Goal: Task Accomplishment & Management: Complete application form

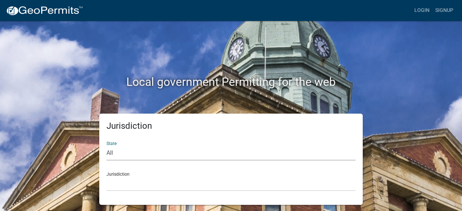
click at [112, 151] on select "All Colorado Georgia Indiana Iowa Kansas Minnesota Ohio South Carolina Wisconsin" at bounding box center [230, 153] width 249 height 15
select select "[US_STATE]"
click at [106, 146] on select "All Colorado Georgia Indiana Iowa Kansas Minnesota Ohio South Carolina Wisconsin" at bounding box center [230, 153] width 249 height 15
click at [117, 183] on select "City of Charlestown, Indiana City of Jeffersonville, Indiana City of Logansport…" at bounding box center [230, 183] width 249 height 15
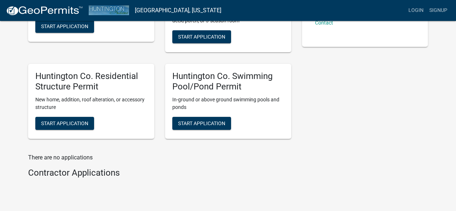
scroll to position [216, 0]
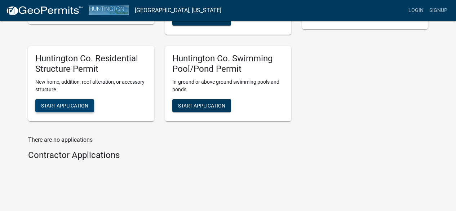
click at [72, 106] on span "Start Application" at bounding box center [64, 106] width 47 height 6
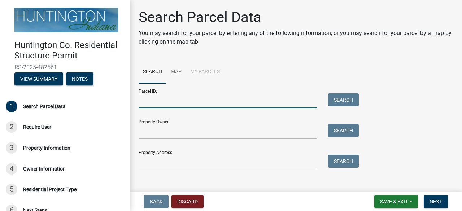
click at [159, 99] on input "Parcel ID:" at bounding box center [228, 100] width 179 height 15
type input "35-06-18-100-007.700-018"
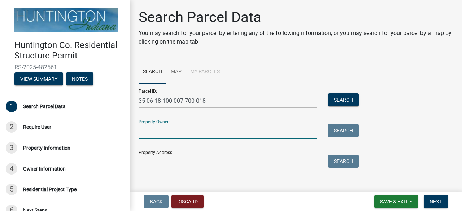
click at [142, 131] on input "Property Owner:" at bounding box center [228, 131] width 179 height 15
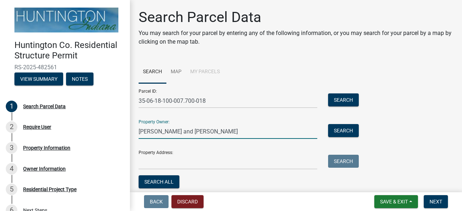
type input "Jim and Linda Burd"
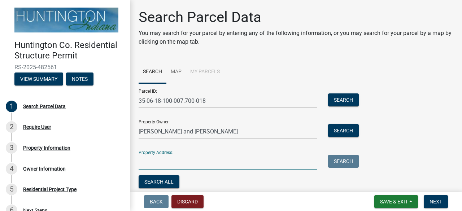
click at [144, 165] on input "Property Address:" at bounding box center [228, 162] width 179 height 15
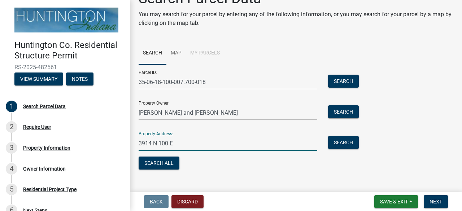
scroll to position [29, 0]
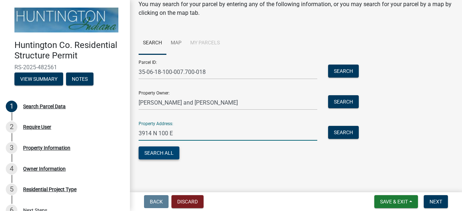
type input "3914 N 100 E"
click at [169, 152] on button "Search All" at bounding box center [159, 152] width 41 height 13
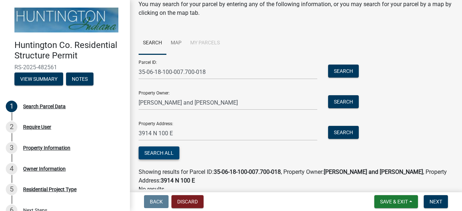
scroll to position [61, 0]
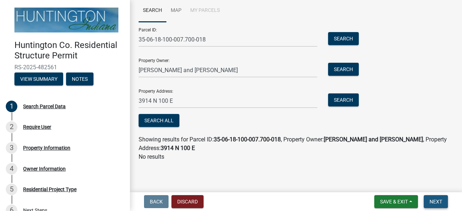
click at [432, 201] on span "Next" at bounding box center [435, 202] width 13 height 6
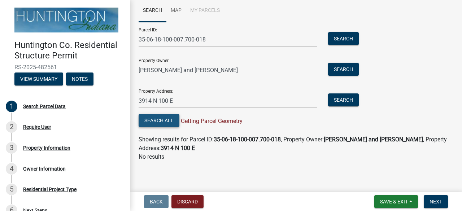
click at [162, 117] on button "Search All" at bounding box center [159, 120] width 41 height 13
click at [438, 200] on span "Next" at bounding box center [435, 202] width 13 height 6
click at [348, 36] on button "Search" at bounding box center [343, 38] width 31 height 13
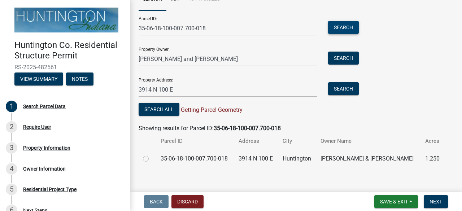
scroll to position [79, 0]
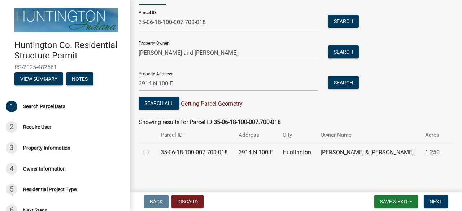
click at [152, 148] on label at bounding box center [152, 148] width 0 height 0
click at [152, 153] on input "radio" at bounding box center [154, 150] width 5 height 5
radio input "true"
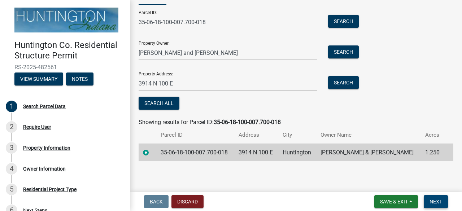
click at [435, 201] on span "Next" at bounding box center [435, 202] width 13 height 6
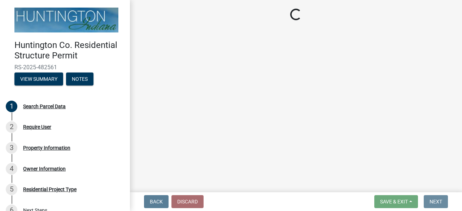
scroll to position [0, 0]
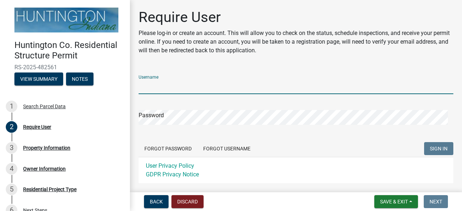
click at [153, 87] on input "Username" at bounding box center [296, 86] width 315 height 15
click at [153, 86] on input "JSbuird" at bounding box center [296, 86] width 315 height 15
type input "JSburd"
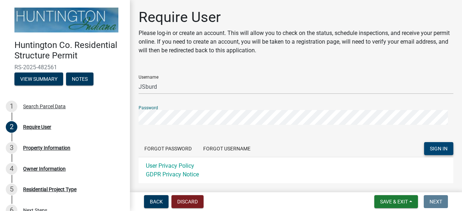
click at [438, 146] on span "SIGN IN" at bounding box center [439, 149] width 18 height 6
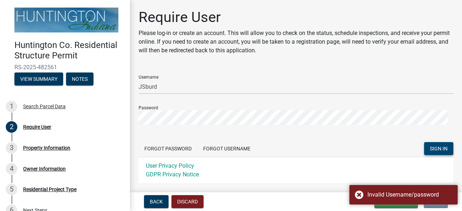
scroll to position [36, 0]
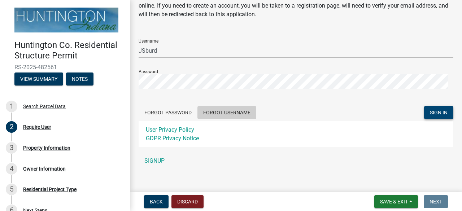
click at [217, 113] on button "Forgot Username" at bounding box center [226, 112] width 59 height 13
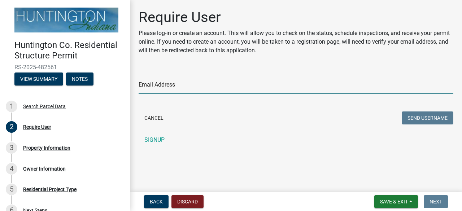
click at [153, 87] on input "Email Address" at bounding box center [296, 86] width 315 height 15
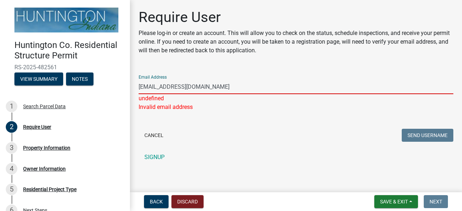
click at [154, 86] on input "Cont3act@minifiguresplus.com" at bounding box center [296, 86] width 315 height 15
type input "Contact@minifiguresplus.com"
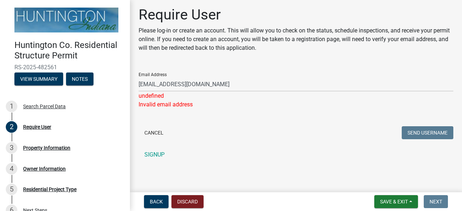
scroll to position [3, 0]
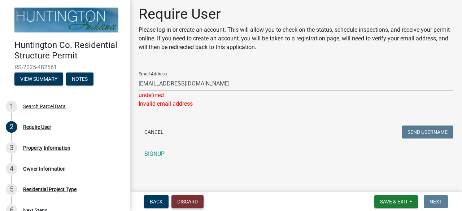
click at [185, 204] on button "Discard" at bounding box center [187, 201] width 32 height 13
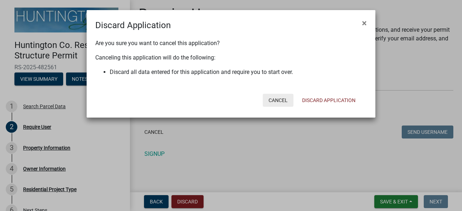
click at [277, 101] on button "Cancel" at bounding box center [278, 100] width 31 height 13
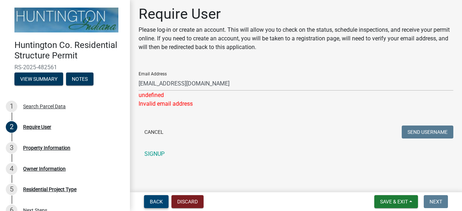
click at [159, 201] on span "Back" at bounding box center [156, 202] width 13 height 6
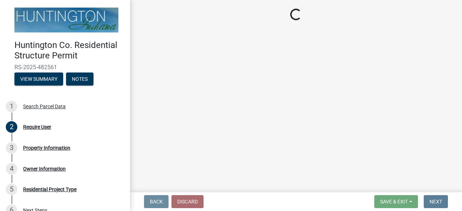
scroll to position [0, 0]
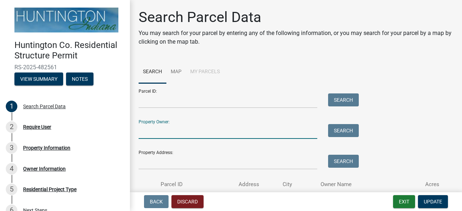
click at [155, 133] on input "Property Owner:" at bounding box center [228, 131] width 179 height 15
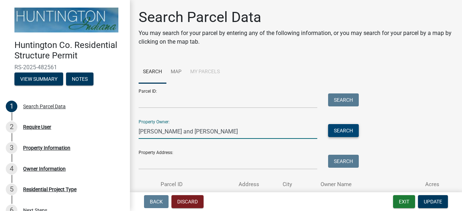
click at [334, 133] on button "Search" at bounding box center [343, 130] width 31 height 13
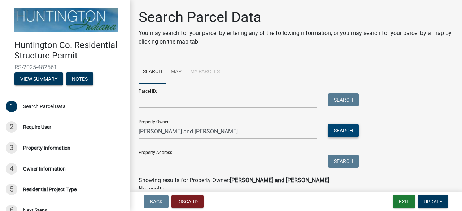
scroll to position [32, 0]
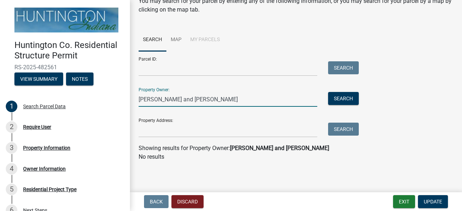
click at [174, 100] on input "Jim and Linda Burd" at bounding box center [228, 99] width 179 height 15
click at [339, 98] on button "Search" at bounding box center [343, 98] width 31 height 13
click at [149, 100] on input "Jim Burd" at bounding box center [228, 99] width 179 height 15
type input "Jim & Linda Burd"
click at [335, 95] on button "Search" at bounding box center [343, 98] width 31 height 13
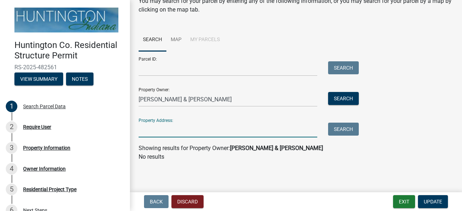
click at [151, 128] on input "Property Address:" at bounding box center [228, 130] width 179 height 15
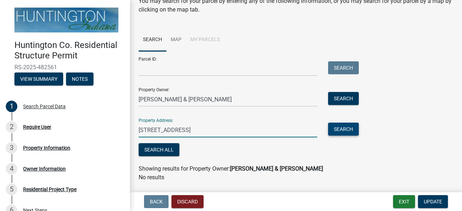
type input "3914 N 100 E Huntington"
click at [337, 128] on button "Search" at bounding box center [343, 129] width 31 height 13
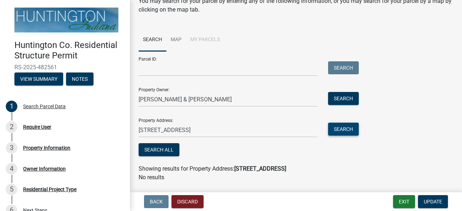
scroll to position [53, 0]
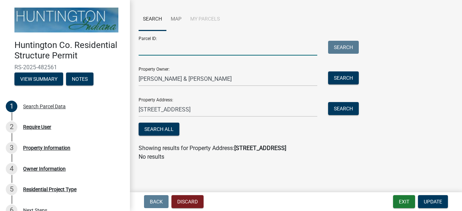
click at [152, 45] on input "Parcel ID:" at bounding box center [228, 48] width 179 height 15
type input "35-06-18-100-007.700-018"
click at [337, 46] on button "Search" at bounding box center [343, 47] width 31 height 13
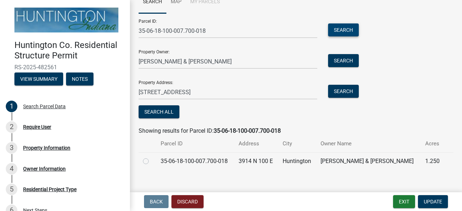
scroll to position [79, 0]
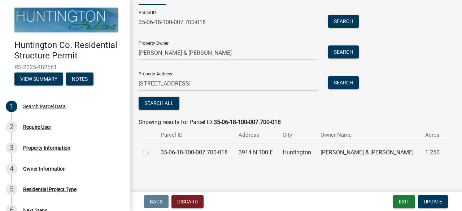
click at [152, 148] on label at bounding box center [152, 148] width 0 height 0
click at [152, 152] on input "radio" at bounding box center [154, 150] width 5 height 5
radio input "true"
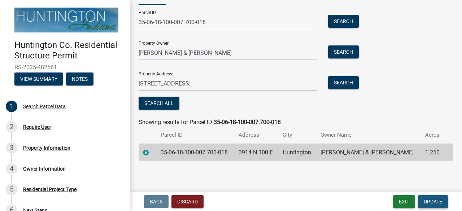
click at [437, 201] on span "Update" at bounding box center [433, 202] width 18 height 6
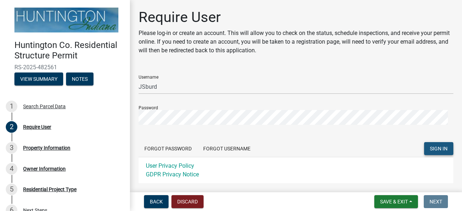
click at [434, 148] on span "SIGN IN" at bounding box center [439, 149] width 18 height 6
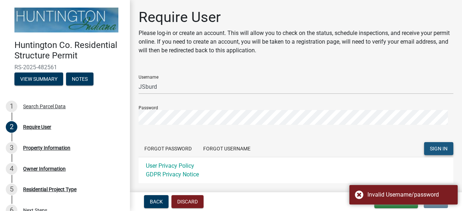
click at [430, 148] on span "SIGN IN" at bounding box center [439, 149] width 18 height 6
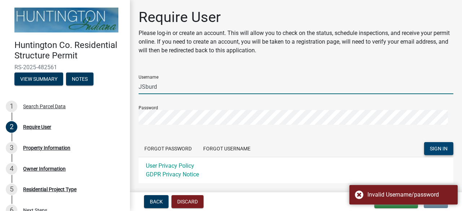
click at [145, 86] on input "JSburd" at bounding box center [296, 86] width 315 height 15
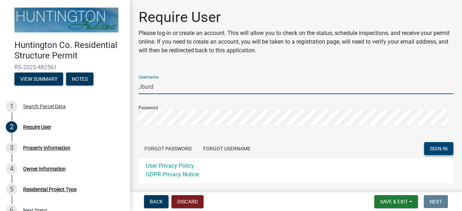
type input "Jburd"
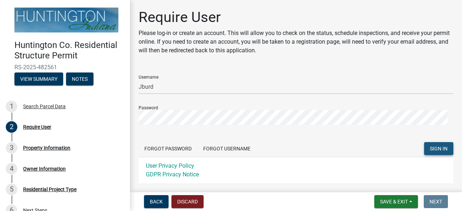
click at [431, 149] on span "SIGN IN" at bounding box center [439, 149] width 18 height 6
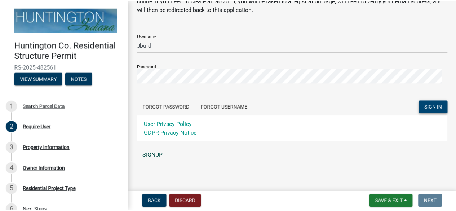
scroll to position [43, 0]
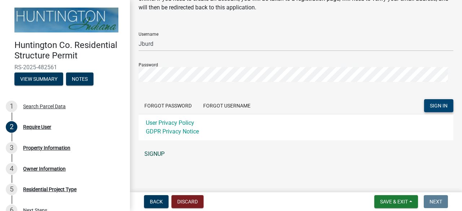
click at [158, 153] on link "SIGNUP" at bounding box center [296, 154] width 315 height 14
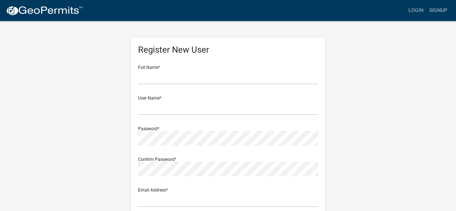
type input "JSburd"
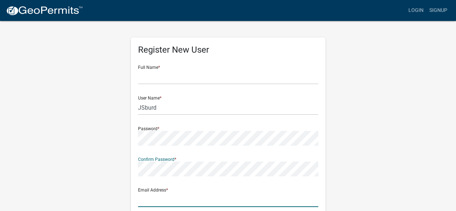
click at [156, 199] on input "text" at bounding box center [228, 199] width 180 height 15
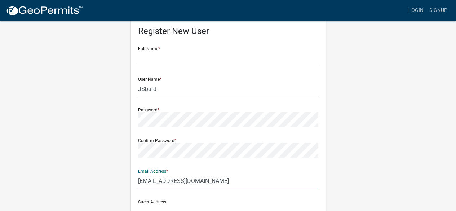
scroll to position [36, 0]
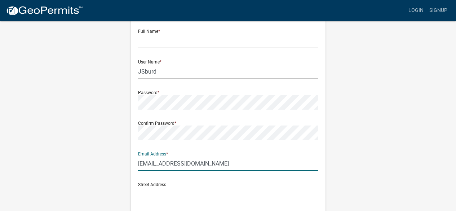
type input "contact@minifiguresplus.com"
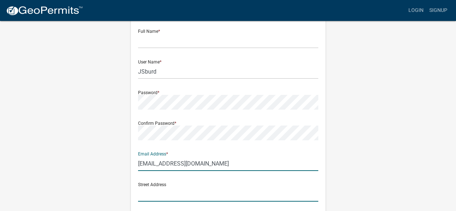
click at [175, 196] on input "text" at bounding box center [228, 194] width 180 height 15
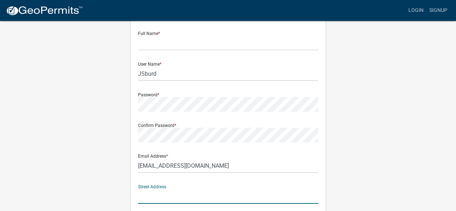
scroll to position [0, 0]
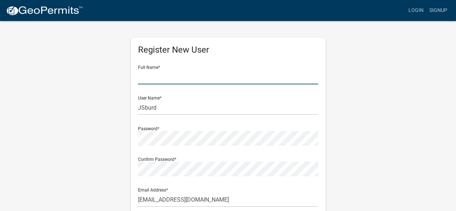
click at [148, 79] on input "text" at bounding box center [228, 77] width 180 height 15
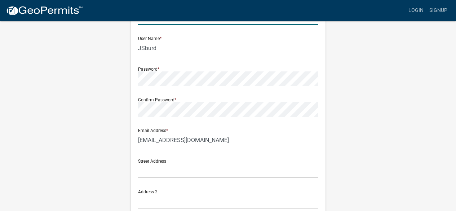
scroll to position [72, 0]
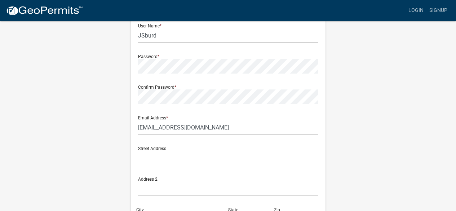
type input "Jim Burd"
click at [155, 158] on input "text" at bounding box center [228, 158] width 180 height 15
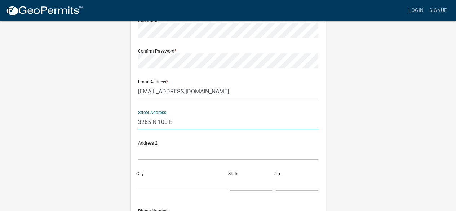
type input "3265 N 100 E"
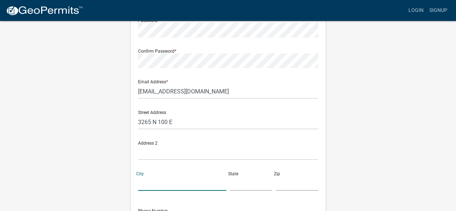
click at [155, 176] on input "City" at bounding box center [182, 183] width 88 height 15
type input "Huntington"
click at [249, 184] on input "text" at bounding box center [251, 183] width 43 height 15
type input "IN."
click at [295, 184] on input "text" at bounding box center [297, 183] width 43 height 15
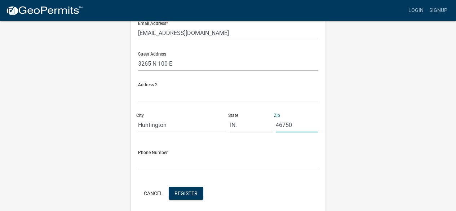
scroll to position [180, 0]
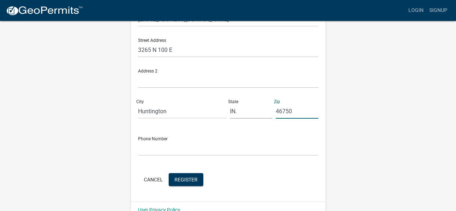
type input "46750"
click at [157, 145] on input "text" at bounding box center [228, 148] width 180 height 15
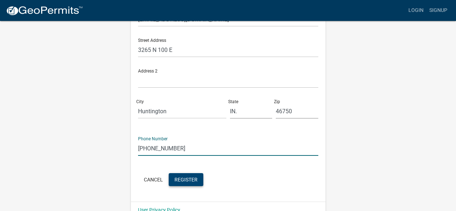
type input "[PHONE_NUMBER]"
click at [181, 179] on span "Register" at bounding box center [186, 179] width 23 height 6
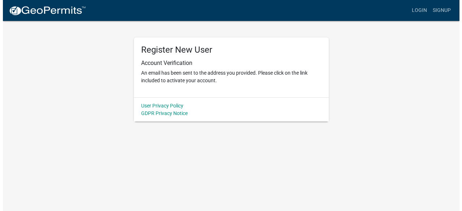
scroll to position [0, 0]
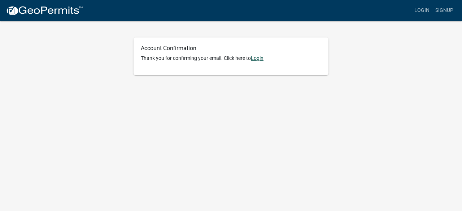
click at [259, 60] on link "Login" at bounding box center [257, 58] width 13 height 6
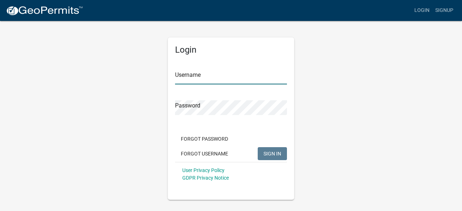
type input "JSburd"
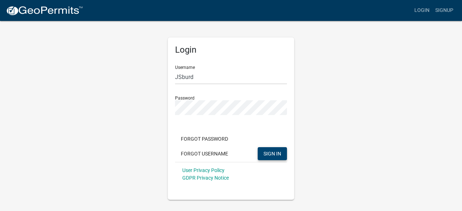
click at [267, 152] on span "SIGN IN" at bounding box center [272, 153] width 18 height 6
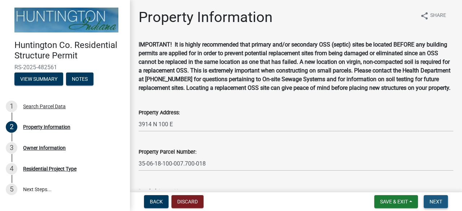
click at [431, 199] on span "Next" at bounding box center [435, 202] width 13 height 6
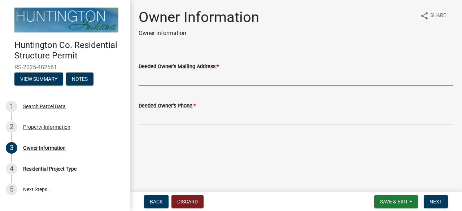
click at [157, 78] on input "Deeded Owner's Mailing Address: *" at bounding box center [296, 78] width 315 height 15
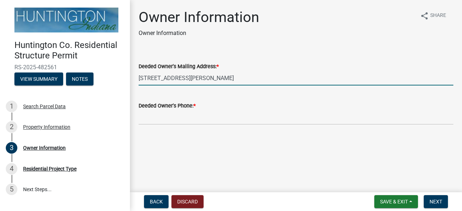
type input "[STREET_ADDRESS][PERSON_NAME]"
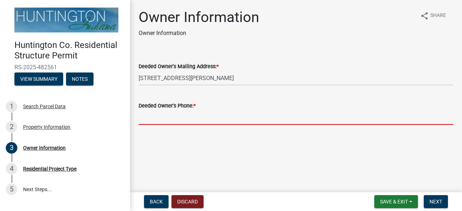
click at [148, 119] on input "Deeded Owner's Phone: *" at bounding box center [296, 117] width 315 height 15
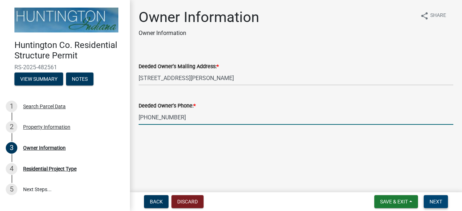
type input "[PHONE_NUMBER]"
click at [437, 201] on span "Next" at bounding box center [435, 202] width 13 height 6
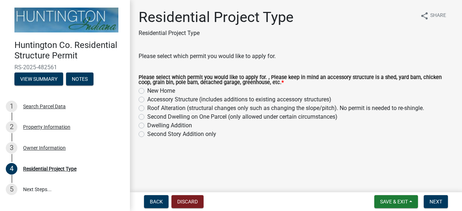
click at [147, 98] on label "Accessory Structure (includes additions to existing accessory structures)" at bounding box center [239, 99] width 184 height 9
click at [147, 98] on input "Accessory Structure (includes additions to existing accessory structures)" at bounding box center [149, 97] width 5 height 5
radio input "true"
click at [443, 197] on button "Next" at bounding box center [436, 201] width 24 height 13
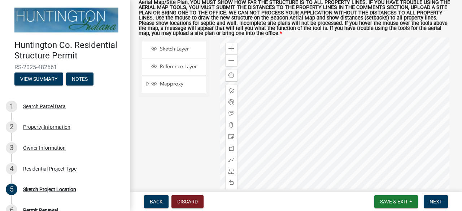
scroll to position [72, 0]
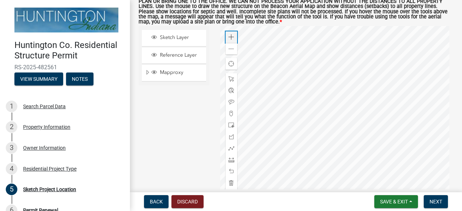
click at [232, 36] on span at bounding box center [231, 37] width 6 height 6
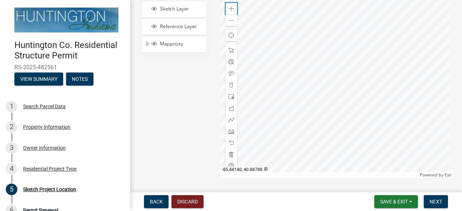
scroll to position [88, 0]
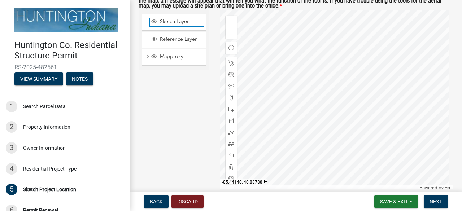
click at [169, 22] on span "Sketch Layer" at bounding box center [180, 21] width 45 height 6
click at [332, 104] on div at bounding box center [336, 100] width 233 height 180
click at [334, 107] on div at bounding box center [336, 100] width 233 height 180
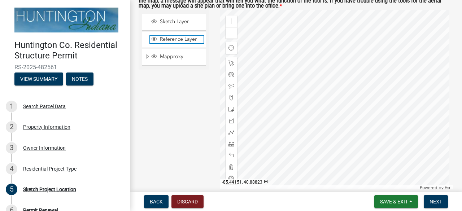
click at [157, 39] on span "Layer List" at bounding box center [154, 39] width 8 height 7
click at [333, 107] on div at bounding box center [336, 100] width 233 height 180
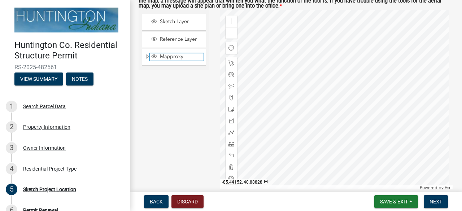
click at [171, 57] on span "Mapproxy" at bounding box center [180, 56] width 45 height 6
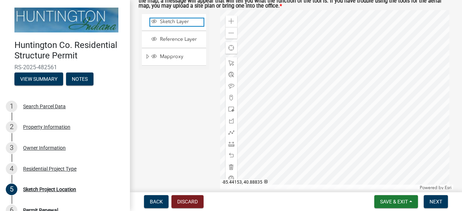
click at [162, 23] on span "Sketch Layer" at bounding box center [180, 21] width 45 height 6
click at [161, 23] on span "Sketch Layer" at bounding box center [180, 21] width 45 height 6
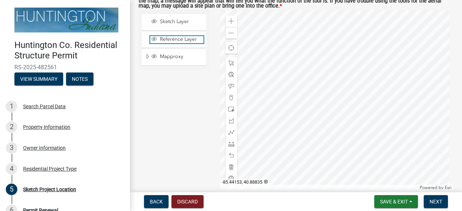
click at [172, 41] on span "Reference Layer" at bounding box center [180, 39] width 45 height 6
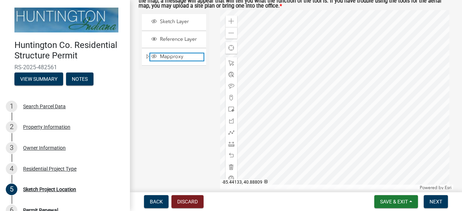
click at [161, 56] on span "Mapproxy" at bounding box center [180, 56] width 45 height 6
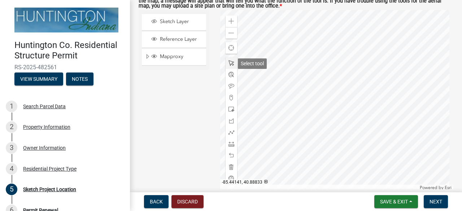
click at [229, 63] on span at bounding box center [231, 63] width 6 height 6
click at [329, 106] on div at bounding box center [336, 100] width 233 height 180
click at [330, 107] on div at bounding box center [336, 100] width 233 height 180
click at [329, 107] on div at bounding box center [336, 100] width 233 height 180
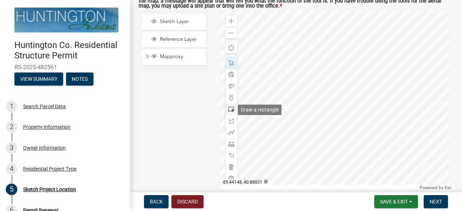
click at [229, 109] on span at bounding box center [231, 109] width 6 height 6
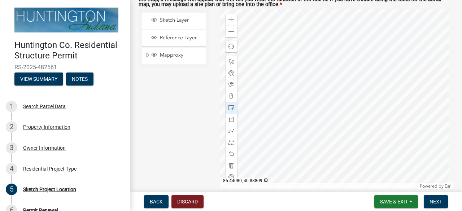
click at [324, 111] on div at bounding box center [336, 99] width 233 height 180
click at [329, 108] on div at bounding box center [336, 99] width 233 height 180
click at [229, 141] on span at bounding box center [231, 143] width 6 height 6
click at [325, 110] on div at bounding box center [336, 99] width 233 height 180
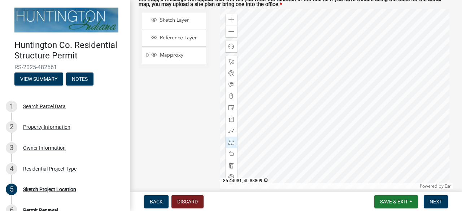
click at [319, 115] on div at bounding box center [336, 99] width 233 height 180
click at [324, 121] on div at bounding box center [336, 99] width 233 height 180
click at [329, 117] on div at bounding box center [336, 99] width 233 height 180
click at [326, 111] on div at bounding box center [336, 99] width 233 height 180
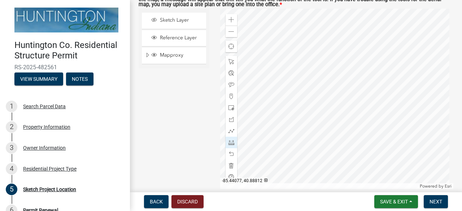
click at [324, 110] on div at bounding box center [336, 99] width 233 height 180
click at [327, 116] on div at bounding box center [336, 99] width 233 height 180
click at [326, 111] on div at bounding box center [336, 99] width 233 height 180
click at [326, 115] on div at bounding box center [336, 99] width 233 height 180
click at [324, 109] on div at bounding box center [336, 99] width 233 height 180
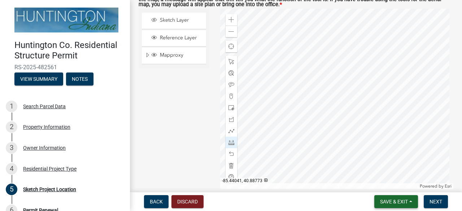
click at [386, 200] on span "Save & Exit" at bounding box center [394, 202] width 28 height 6
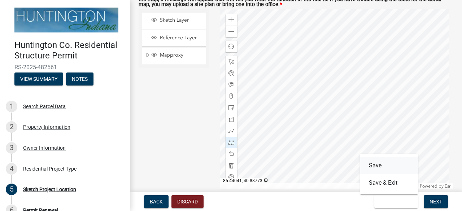
click at [375, 163] on button "Save" at bounding box center [389, 165] width 58 height 17
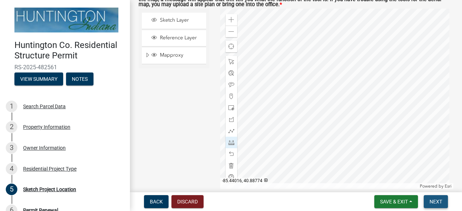
click at [428, 203] on button "Next" at bounding box center [436, 201] width 24 height 13
click at [434, 204] on span "Next" at bounding box center [435, 202] width 13 height 6
click at [228, 61] on span at bounding box center [231, 62] width 6 height 6
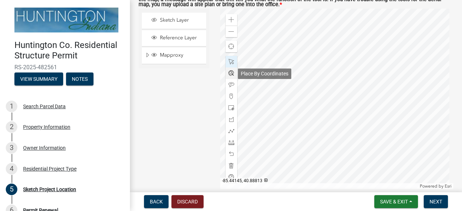
click at [229, 71] on span at bounding box center [231, 73] width 6 height 6
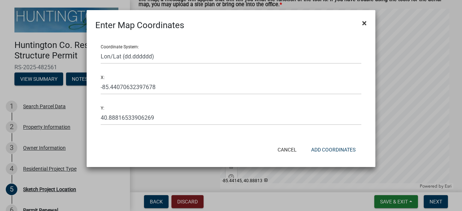
click at [365, 23] on span "×" at bounding box center [364, 23] width 5 height 10
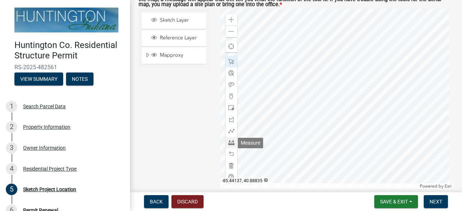
click at [229, 142] on span at bounding box center [231, 143] width 6 height 6
click at [328, 107] on div at bounding box center [336, 99] width 233 height 180
click at [320, 113] on div at bounding box center [336, 99] width 233 height 180
click at [325, 119] on div at bounding box center [336, 99] width 233 height 180
click at [334, 113] on div at bounding box center [336, 99] width 233 height 180
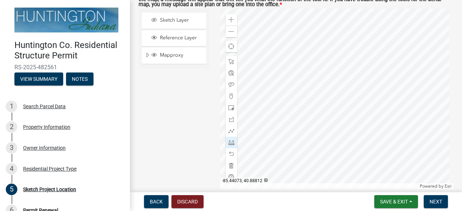
click at [329, 109] on div at bounding box center [336, 99] width 233 height 180
click at [330, 106] on div at bounding box center [336, 99] width 233 height 180
click at [332, 106] on div at bounding box center [336, 99] width 233 height 180
click at [337, 113] on div at bounding box center [336, 99] width 233 height 180
click at [228, 61] on span at bounding box center [231, 62] width 6 height 6
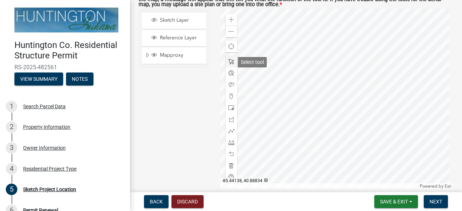
click at [228, 61] on span at bounding box center [231, 62] width 6 height 6
click at [230, 142] on span at bounding box center [231, 143] width 6 height 6
click at [327, 108] on div at bounding box center [336, 99] width 233 height 180
click at [320, 113] on div at bounding box center [336, 99] width 233 height 180
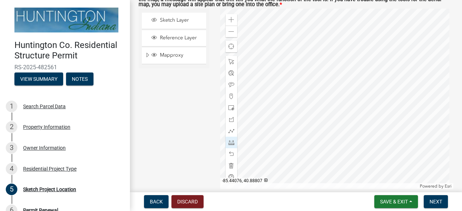
click at [324, 119] on div at bounding box center [336, 99] width 233 height 180
click at [332, 114] on div at bounding box center [336, 99] width 233 height 180
click at [327, 108] on div at bounding box center [336, 99] width 233 height 180
click at [387, 194] on nav "Back Discard Save & Exit Save Save & Exit Next" at bounding box center [296, 201] width 332 height 19
click at [389, 198] on button "Save & Exit" at bounding box center [396, 201] width 44 height 13
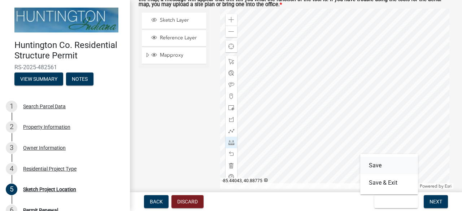
click at [381, 165] on button "Save" at bounding box center [389, 165] width 58 height 17
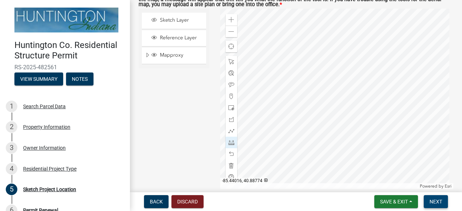
click at [444, 202] on button "Next" at bounding box center [436, 201] width 24 height 13
click at [437, 202] on span "Next" at bounding box center [435, 202] width 13 height 6
click at [398, 199] on span "Save & Exit" at bounding box center [394, 202] width 28 height 6
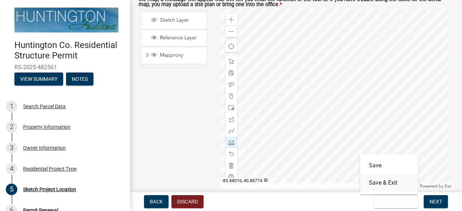
click at [391, 182] on button "Save & Exit" at bounding box center [389, 182] width 58 height 17
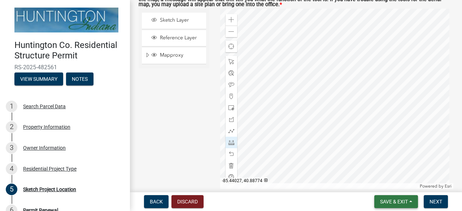
click at [410, 201] on button "Save & Exit" at bounding box center [396, 201] width 44 height 13
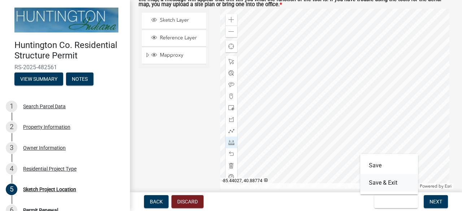
click at [395, 180] on button "Save & Exit" at bounding box center [389, 182] width 58 height 17
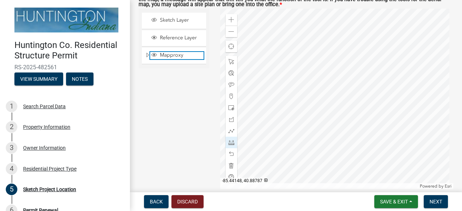
click at [157, 54] on span "Layer List" at bounding box center [154, 55] width 6 height 6
click at [400, 201] on span "Save & Exit" at bounding box center [394, 202] width 28 height 6
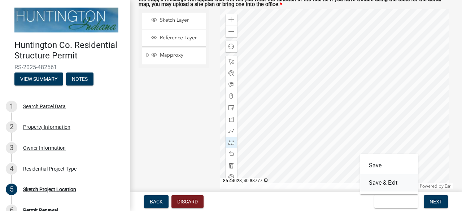
click at [393, 180] on button "Save & Exit" at bounding box center [389, 182] width 58 height 17
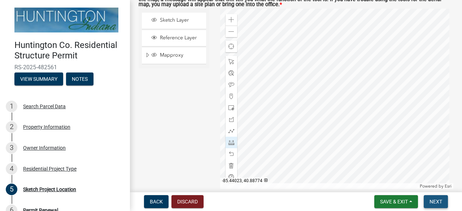
click at [436, 201] on span "Next" at bounding box center [435, 202] width 13 height 6
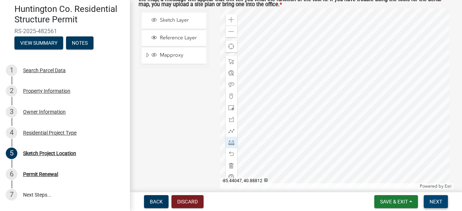
scroll to position [126, 0]
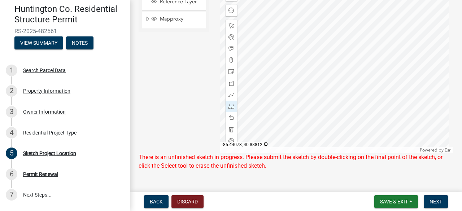
click at [327, 72] on div at bounding box center [336, 63] width 233 height 180
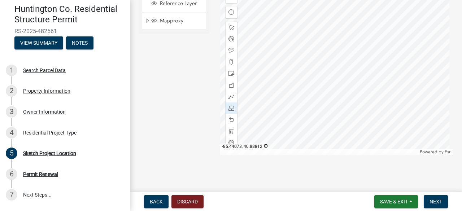
click at [327, 72] on div at bounding box center [336, 64] width 233 height 180
click at [325, 71] on div at bounding box center [336, 64] width 233 height 180
click at [318, 75] on div at bounding box center [336, 64] width 233 height 180
click at [320, 81] on div at bounding box center [336, 64] width 233 height 180
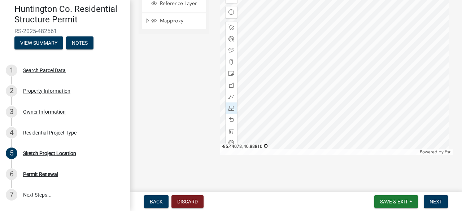
click at [320, 81] on div at bounding box center [336, 64] width 233 height 180
click at [324, 88] on div at bounding box center [336, 64] width 233 height 180
click at [333, 83] on div at bounding box center [336, 64] width 233 height 180
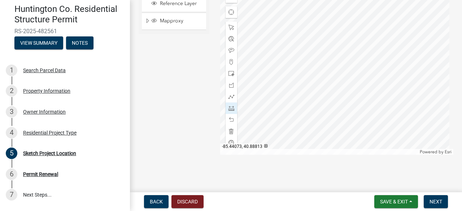
click at [329, 75] on div at bounding box center [336, 64] width 233 height 180
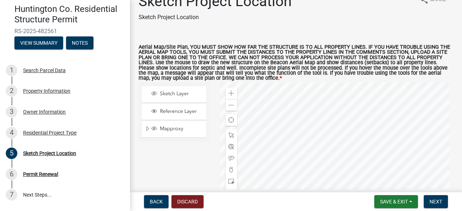
scroll to position [0, 0]
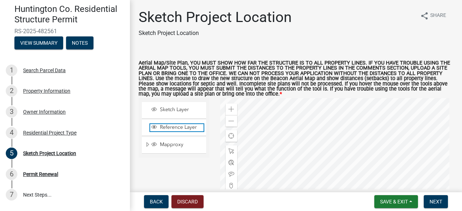
click at [167, 127] on span "Reference Layer" at bounding box center [180, 127] width 45 height 6
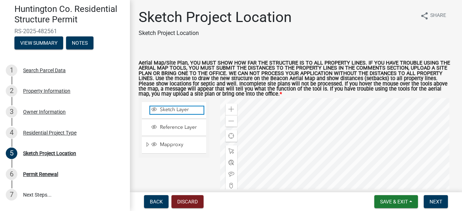
click at [167, 108] on span "Sketch Layer" at bounding box center [180, 109] width 45 height 6
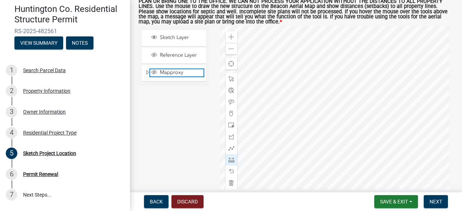
click at [155, 74] on span "Layer List" at bounding box center [154, 72] width 6 height 6
click at [333, 102] on div at bounding box center [336, 116] width 233 height 180
click at [333, 101] on div at bounding box center [336, 116] width 233 height 180
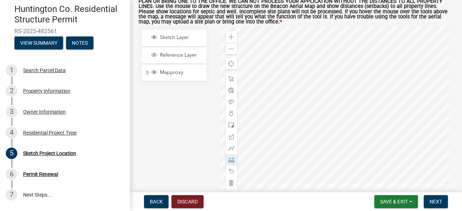
click at [335, 101] on div at bounding box center [336, 116] width 233 height 180
click at [326, 134] on div at bounding box center [336, 116] width 233 height 180
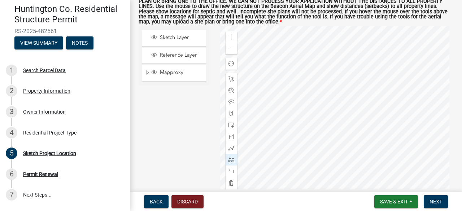
click at [326, 134] on div at bounding box center [336, 116] width 233 height 180
click at [231, 183] on span at bounding box center [231, 183] width 6 height 6
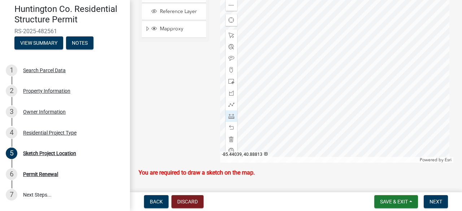
scroll to position [126, 0]
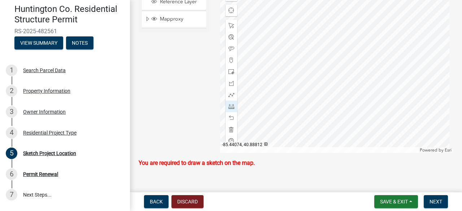
click at [327, 76] on div at bounding box center [336, 63] width 233 height 180
click at [319, 82] on div at bounding box center [336, 63] width 233 height 180
click at [324, 88] on div at bounding box center [336, 63] width 233 height 180
click at [332, 82] on div at bounding box center [336, 63] width 233 height 180
click at [328, 75] on div at bounding box center [336, 63] width 233 height 180
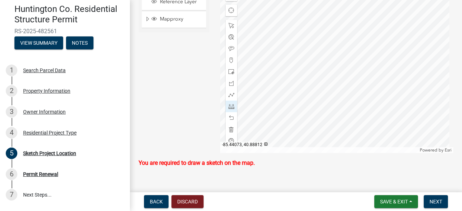
click at [328, 75] on div at bounding box center [336, 63] width 233 height 180
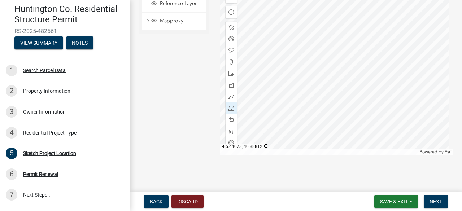
scroll to position [124, 0]
click at [228, 129] on span at bounding box center [231, 131] width 6 height 6
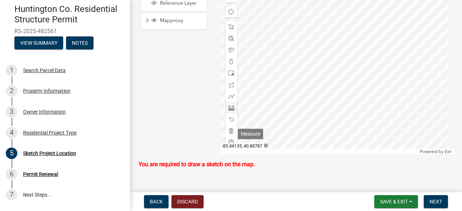
scroll to position [98, 0]
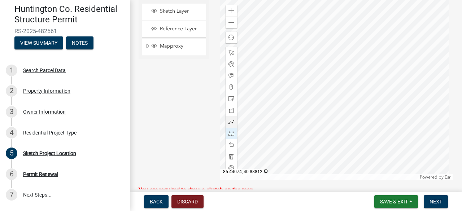
click at [326, 103] on div at bounding box center [336, 90] width 233 height 180
click at [320, 105] on div at bounding box center [336, 90] width 233 height 180
click at [324, 111] on div at bounding box center [336, 90] width 233 height 180
click at [329, 108] on div at bounding box center [336, 90] width 233 height 180
click at [326, 102] on div at bounding box center [336, 90] width 233 height 180
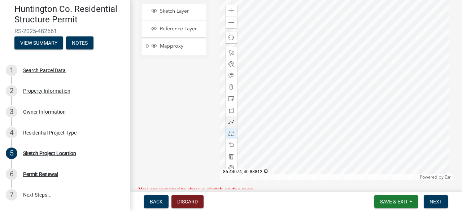
click at [326, 102] on div at bounding box center [336, 90] width 233 height 180
click at [387, 201] on span "Save & Exit" at bounding box center [394, 202] width 28 height 6
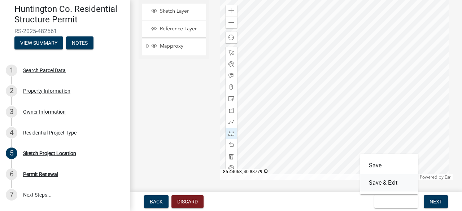
click at [390, 181] on button "Save & Exit" at bounding box center [389, 182] width 58 height 17
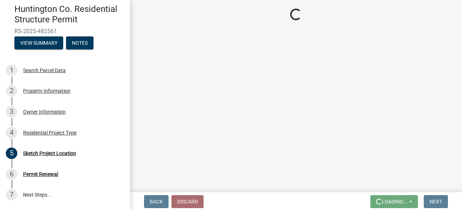
scroll to position [0, 0]
